Goal: Transaction & Acquisition: Purchase product/service

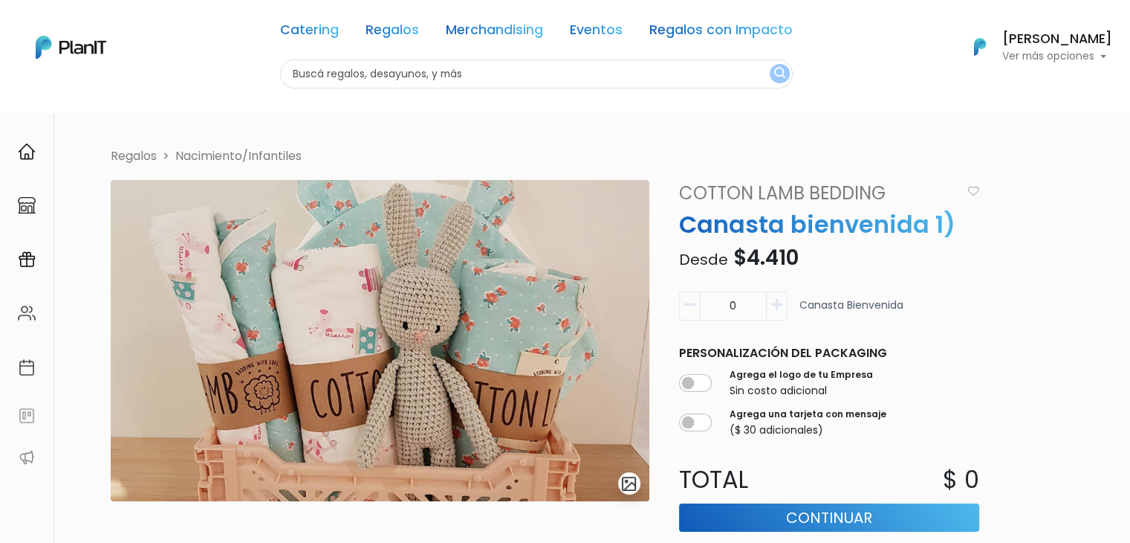
click at [763, 226] on p "Canasta bienvenida 1)" at bounding box center [829, 225] width 318 height 36
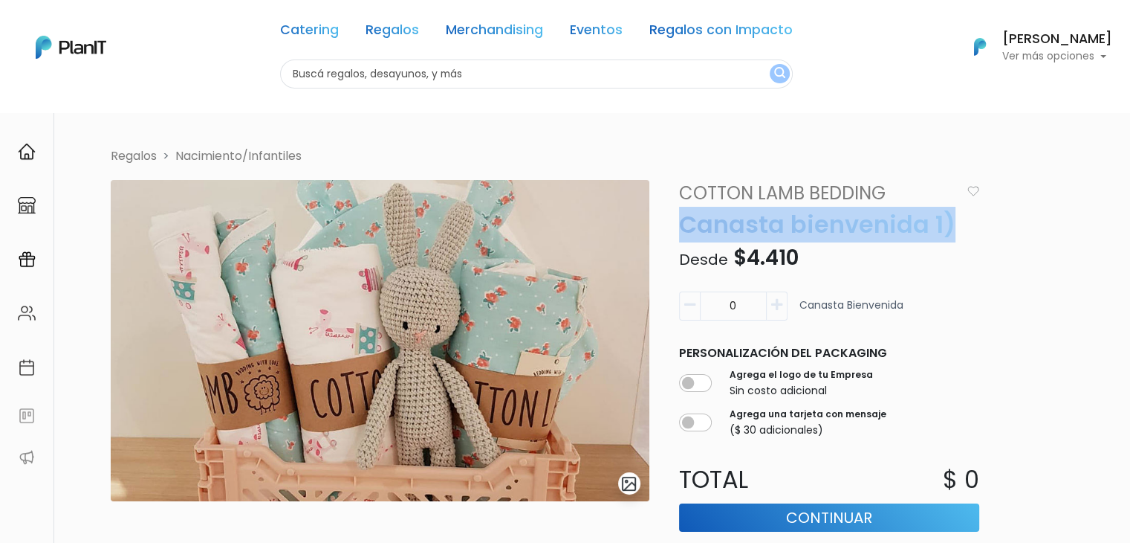
click at [763, 226] on p "Canasta bienvenida 1)" at bounding box center [829, 225] width 318 height 36
copy div "Canasta bienvenida 1)"
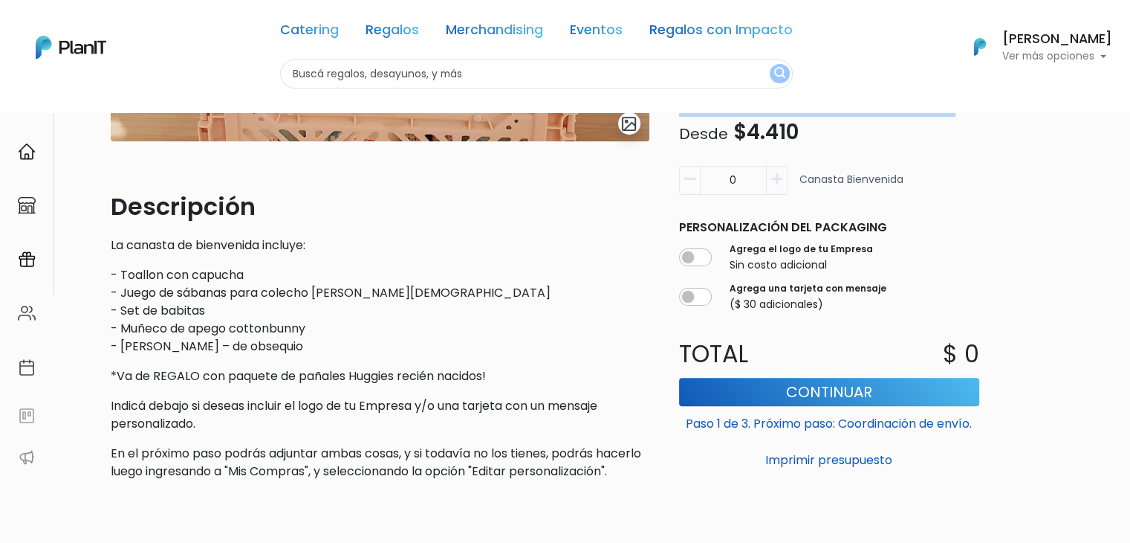
scroll to position [359, 0]
drag, startPoint x: 106, startPoint y: 249, endPoint x: 514, endPoint y: 381, distance: 428.7
click at [514, 381] on div "slide 1 of 1 Descripción La canasta de bienvenida incluye: - Toallon con capuch…" at bounding box center [380, 157] width 557 height 672
copy div "La canasta de bienvenida incluye: - Toallon con capucha - Juego de sábanas para…"
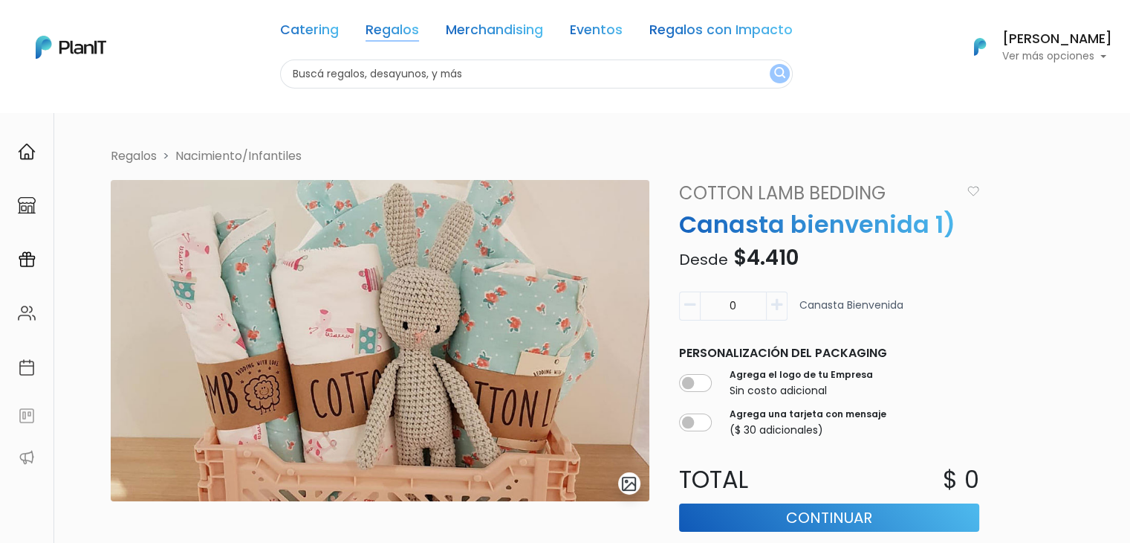
click at [395, 30] on link "Regalos" at bounding box center [393, 33] width 54 height 18
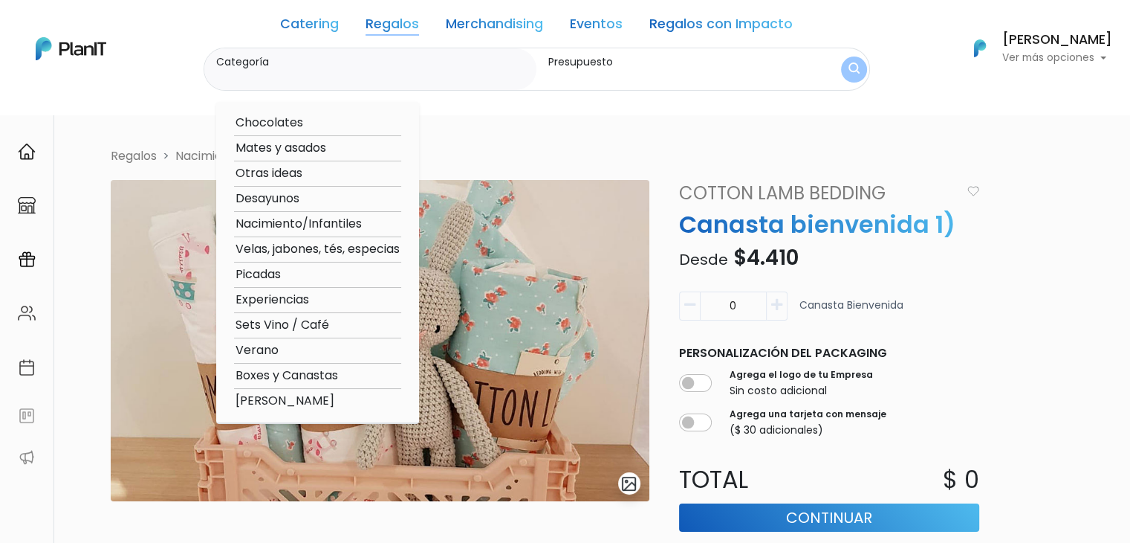
click at [276, 346] on option "Verano" at bounding box center [317, 350] width 167 height 19
type input "Verano"
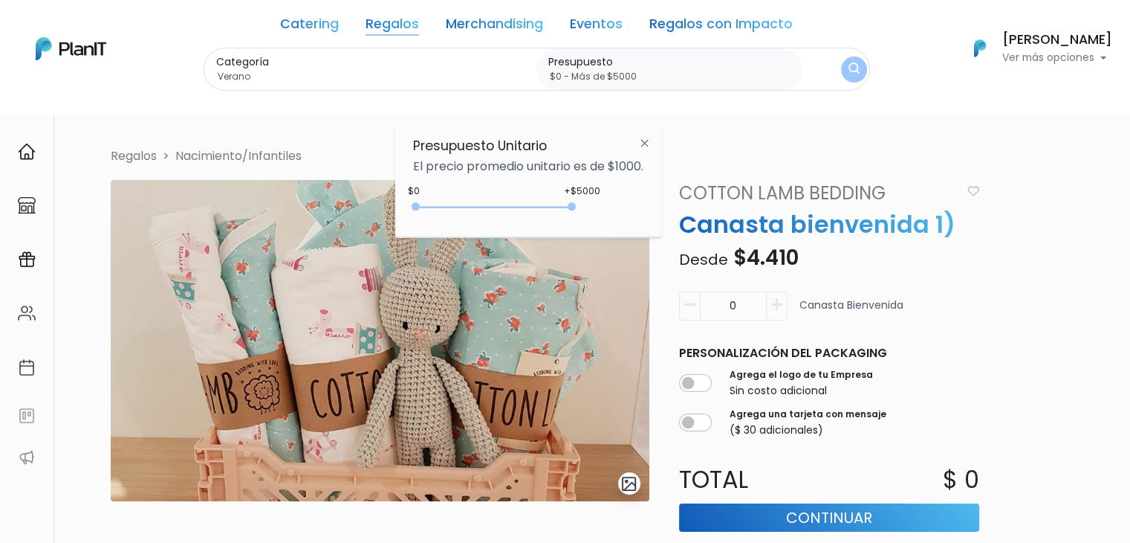
type input "$0 - Más de $5000"
drag, startPoint x: 442, startPoint y: 207, endPoint x: 650, endPoint y: 201, distance: 207.5
click at [650, 201] on div "Presupuesto Unitario El precio promedio unitario es de $1000. +$5000 $0 0 : 500…" at bounding box center [528, 181] width 266 height 111
click at [849, 62] on img "submit" at bounding box center [854, 69] width 11 height 14
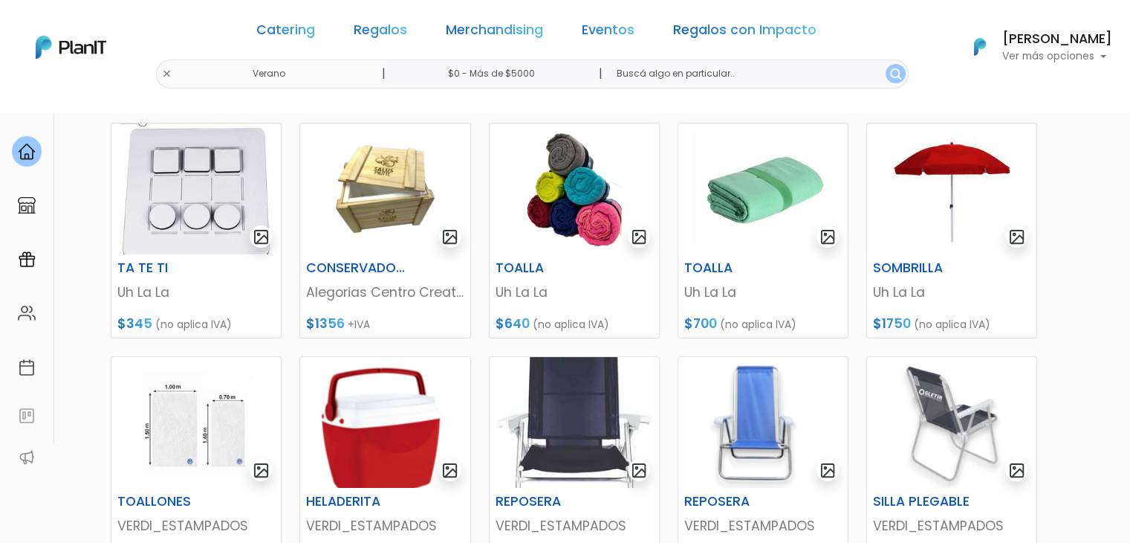
scroll to position [36, 0]
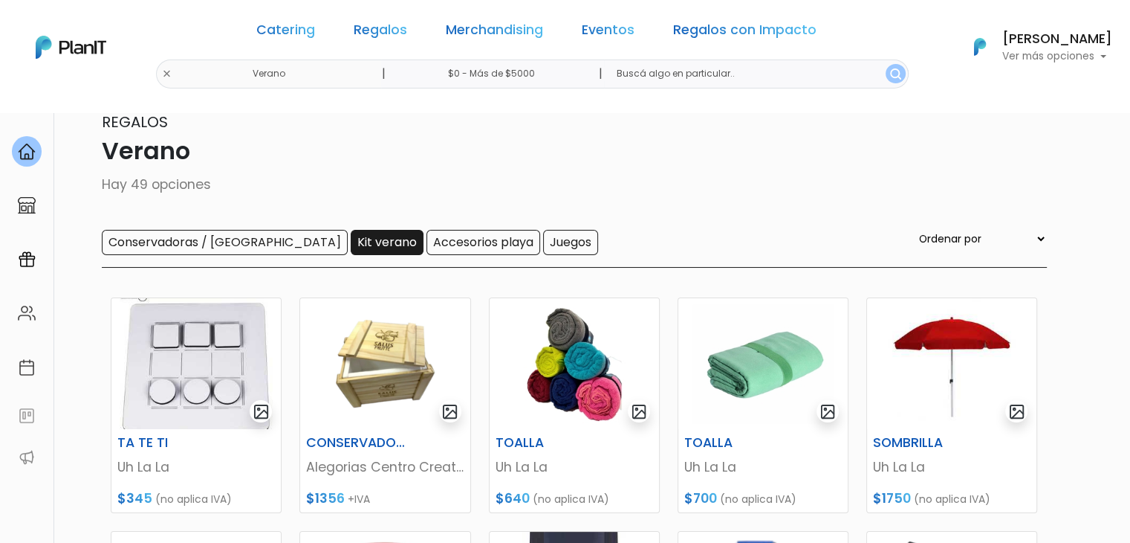
click at [351, 235] on input "Kit verano" at bounding box center [387, 242] width 73 height 25
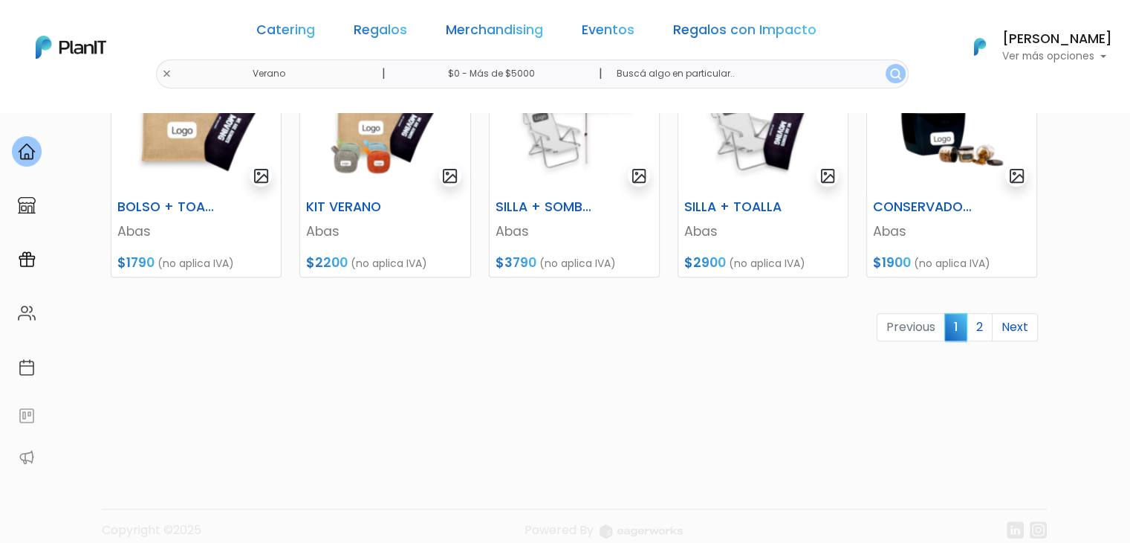
scroll to position [757, 0]
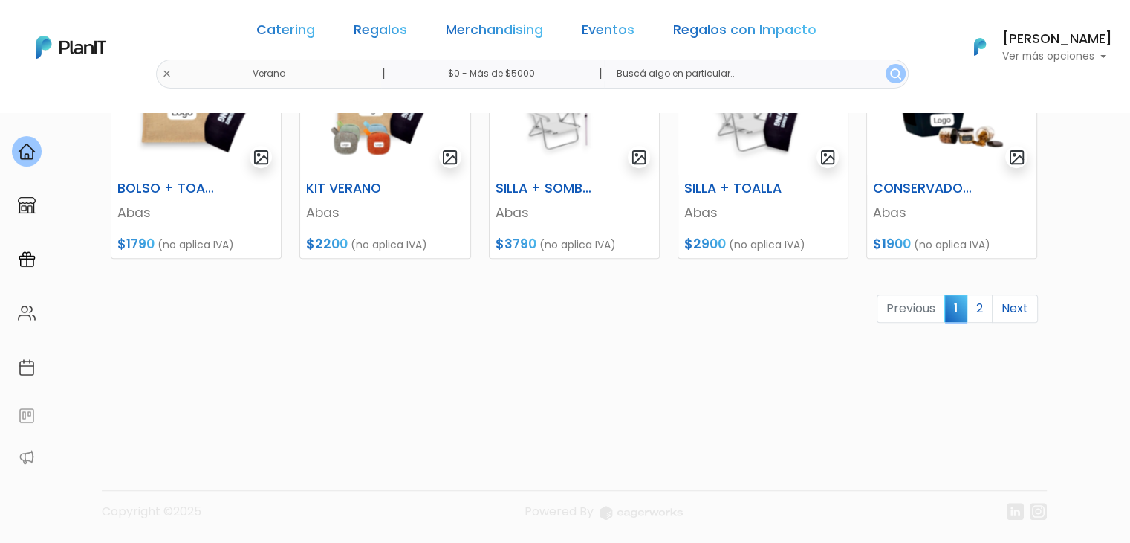
drag, startPoint x: 0, startPoint y: 0, endPoint x: 1141, endPoint y: 386, distance: 1204.2
click at [978, 304] on link "2" at bounding box center [980, 308] width 26 height 28
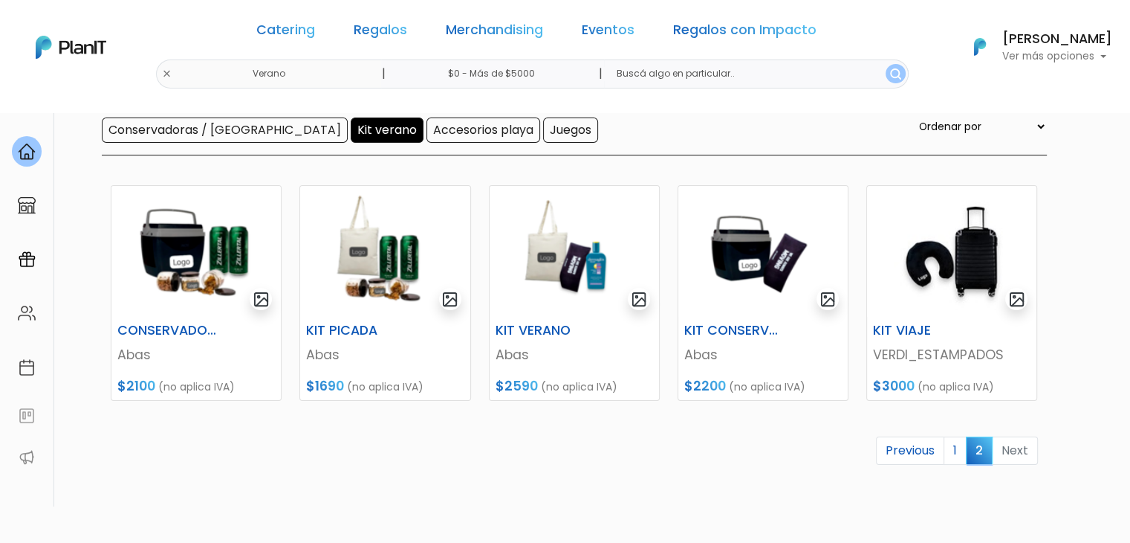
scroll to position [151, 0]
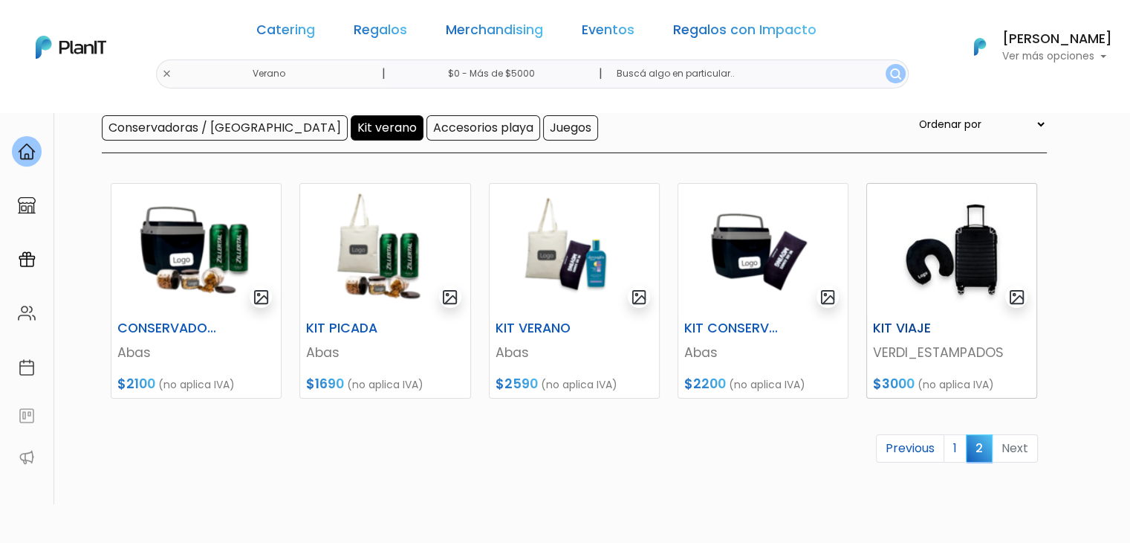
click at [969, 221] on img at bounding box center [951, 249] width 169 height 131
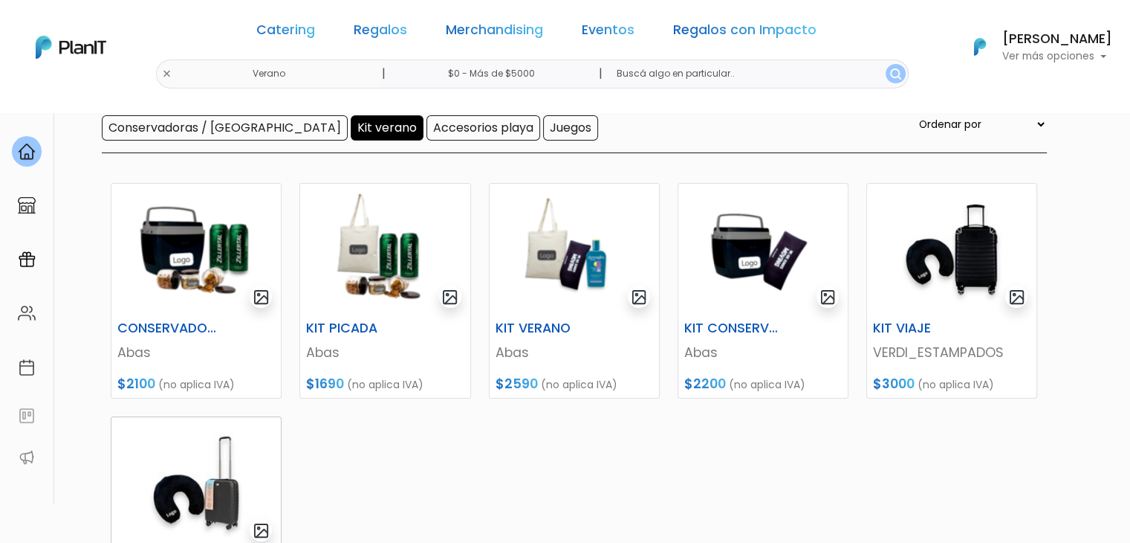
click at [193, 435] on img at bounding box center [195, 482] width 169 height 131
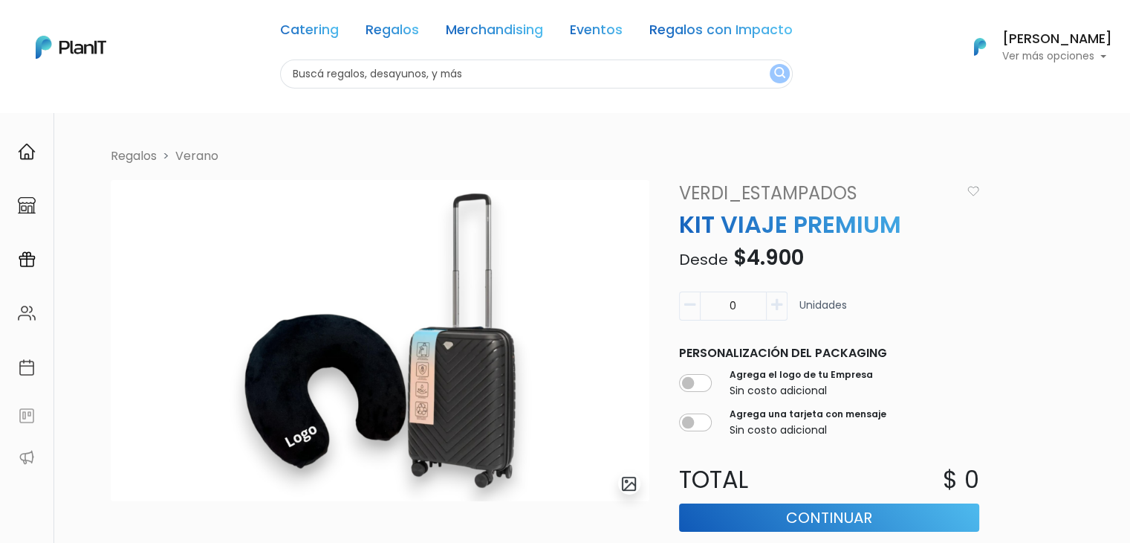
click at [346, 75] on input "text" at bounding box center [536, 73] width 513 height 29
type input "mouse"
click at [770, 64] on button "submit" at bounding box center [780, 73] width 20 height 19
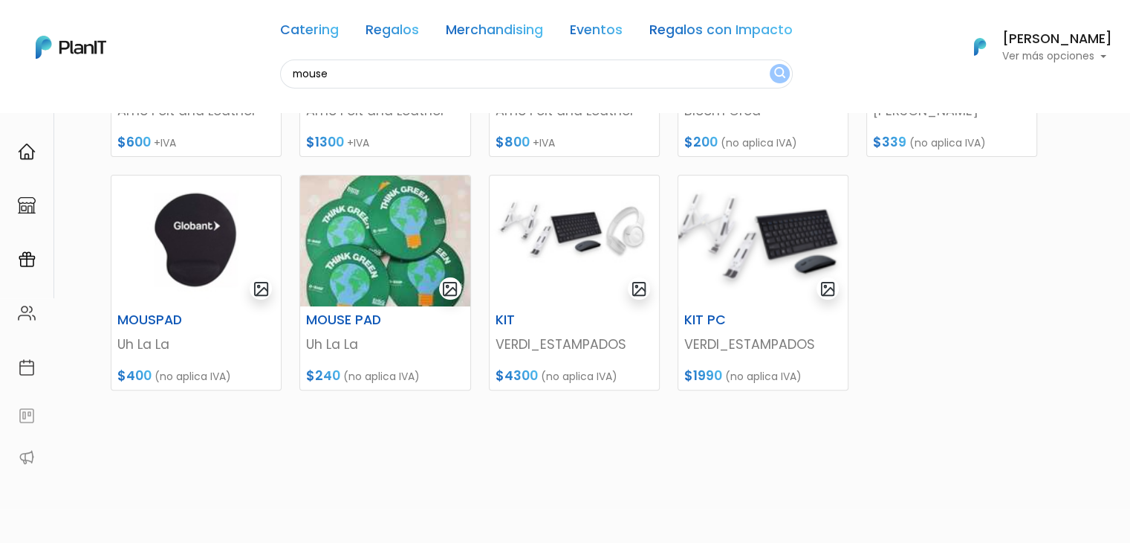
scroll to position [363, 0]
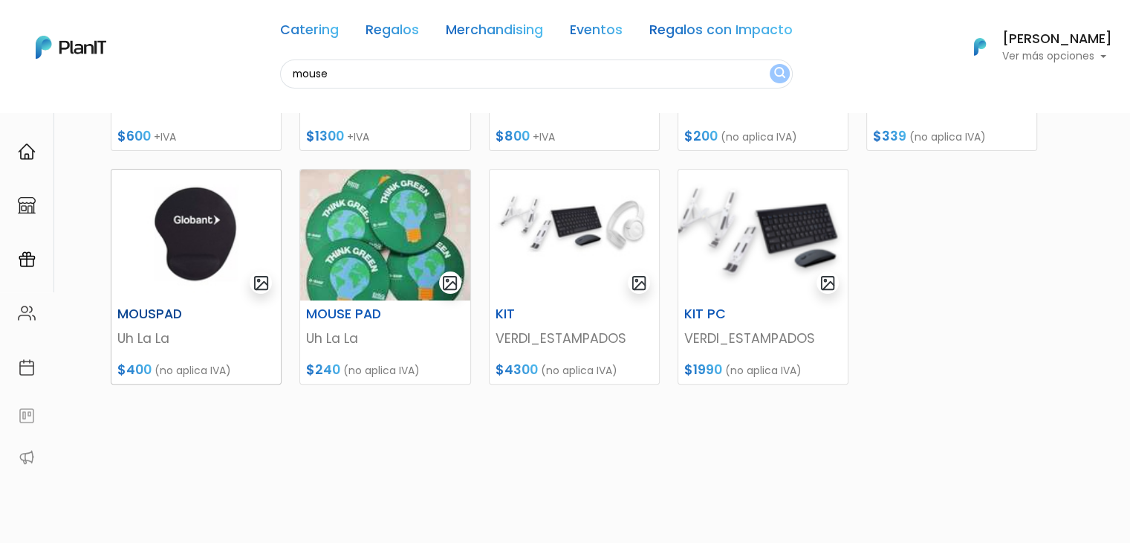
click at [189, 216] on img at bounding box center [195, 234] width 169 height 131
